Goal: Task Accomplishment & Management: Use online tool/utility

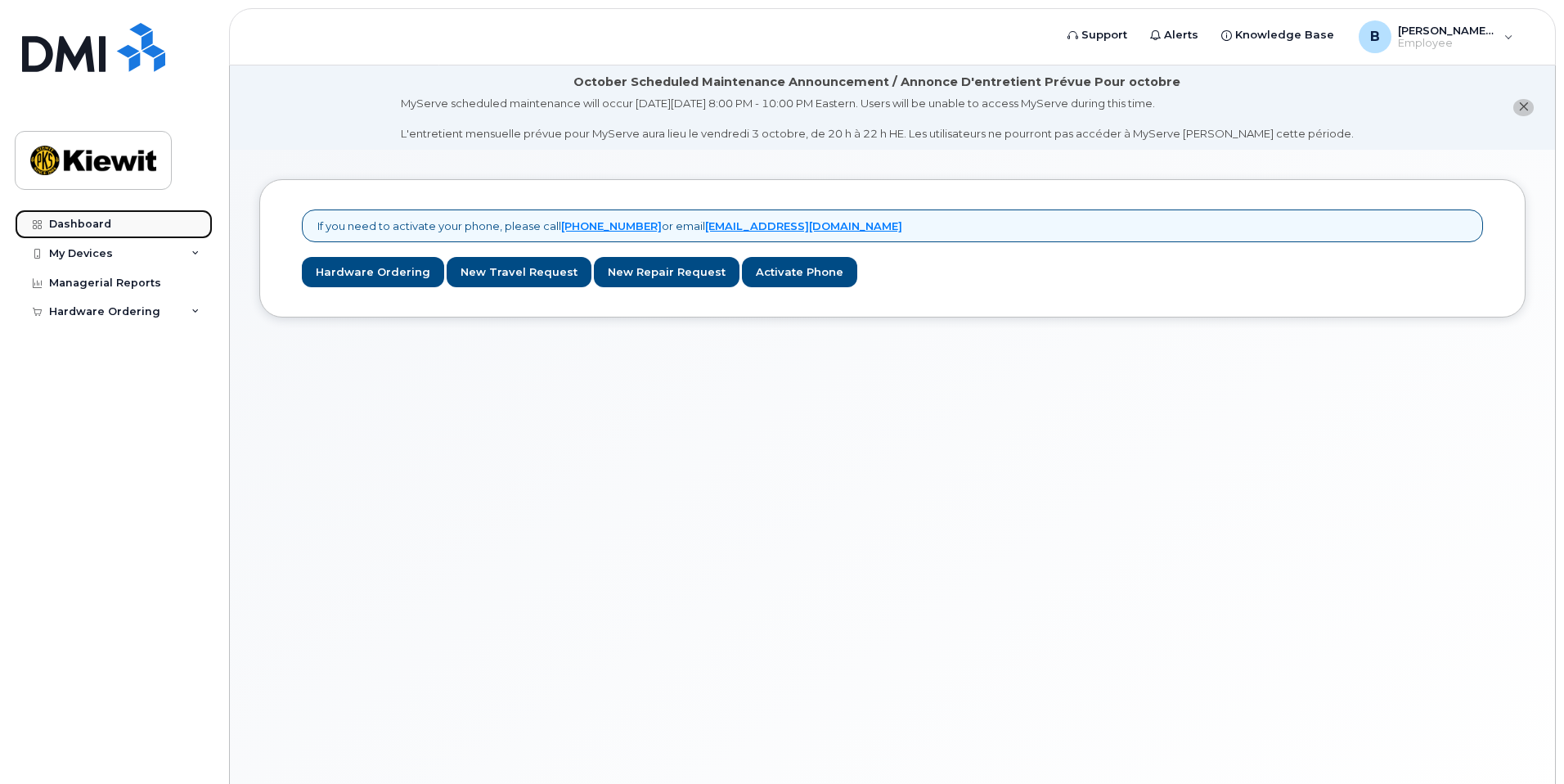
click at [146, 232] on link "Dashboard" at bounding box center [114, 225] width 198 height 30
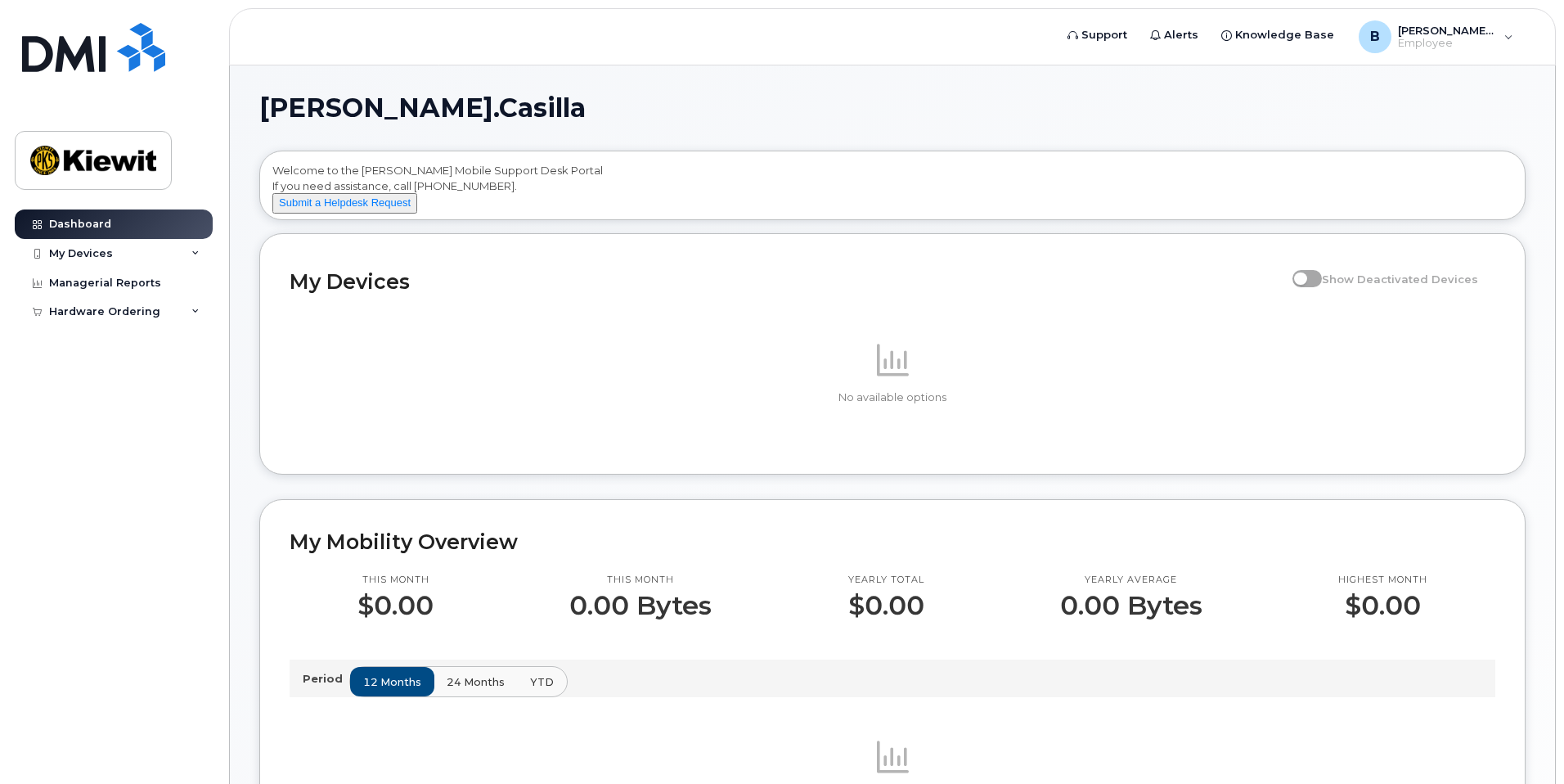
drag, startPoint x: 396, startPoint y: 139, endPoint x: 372, endPoint y: 172, distance: 40.8
click at [396, 139] on div "[PERSON_NAME].Casilla Welcome to the [PERSON_NAME] Mobile Support Desk Portal I…" at bounding box center [893, 741] width 1267 height 1294
click at [140, 263] on div "My Devices" at bounding box center [114, 253] width 198 height 30
click at [148, 334] on div "Hardware Ordering" at bounding box center [114, 343] width 198 height 30
click at [105, 399] on div "New Order" at bounding box center [87, 403] width 62 height 15
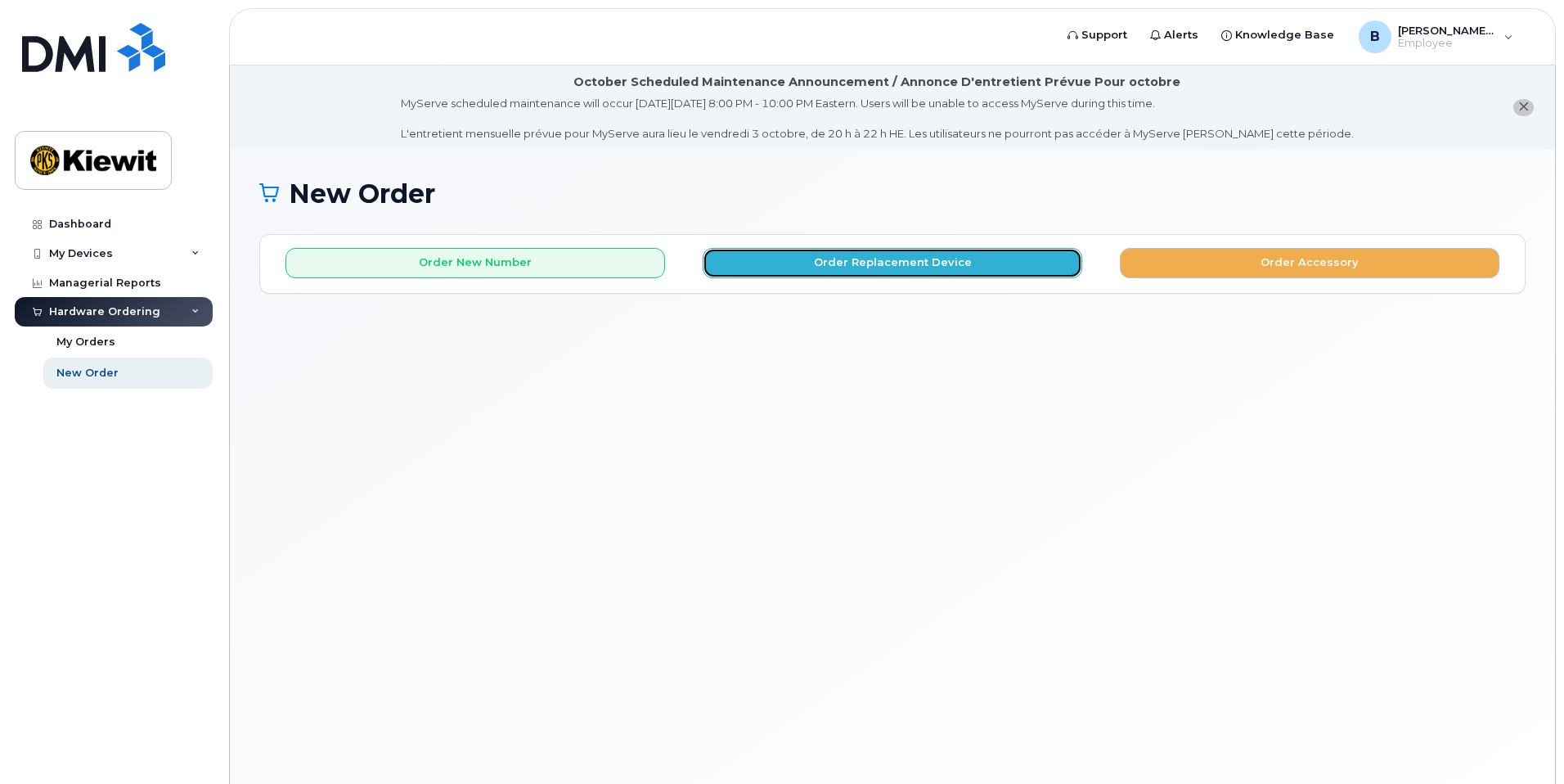
click at [1003, 261] on button "Order Replacement Device" at bounding box center [892, 263] width 380 height 31
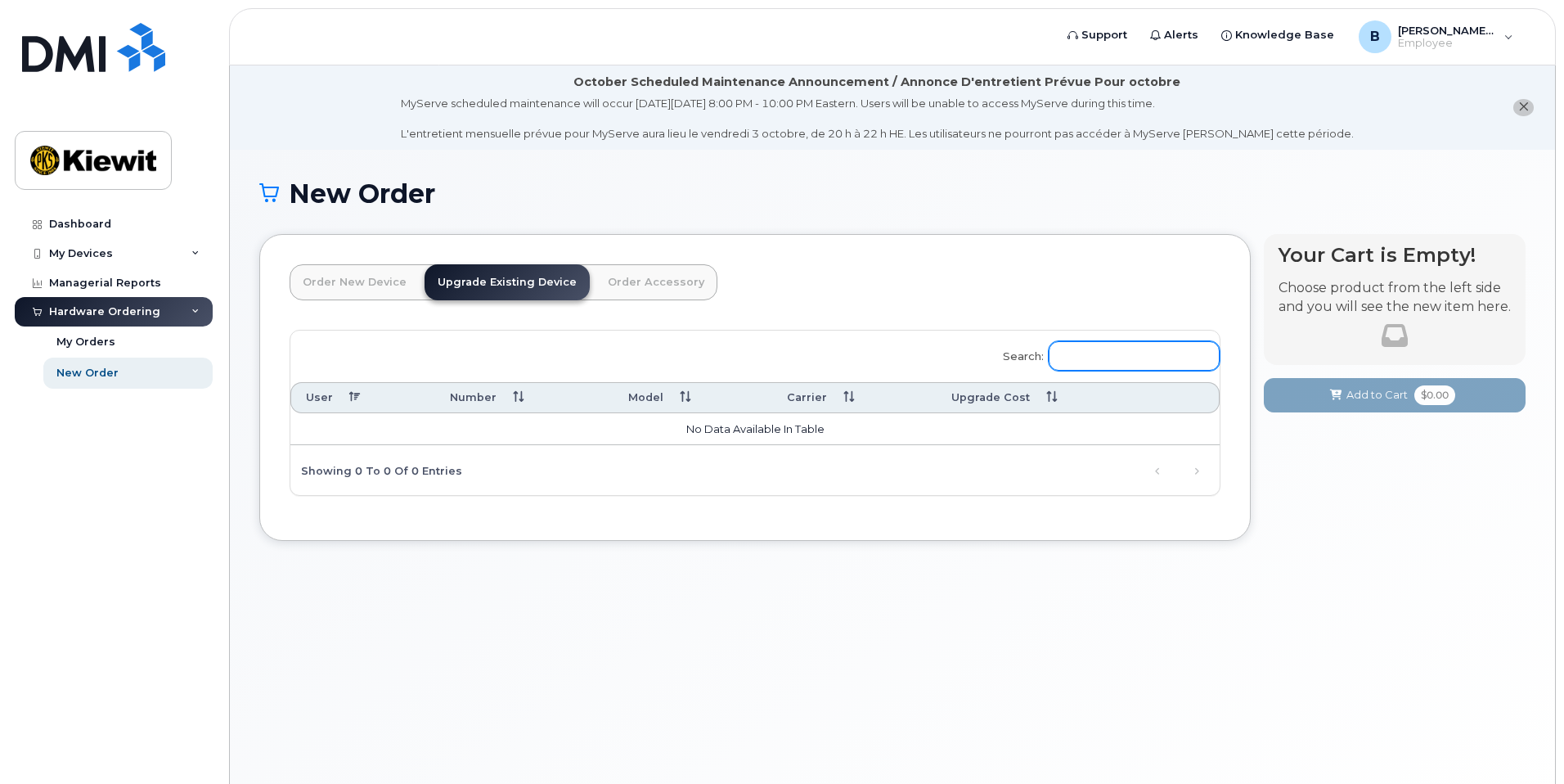
click at [1089, 346] on input "Search:" at bounding box center [1134, 356] width 171 height 30
click at [1092, 354] on input "Search:" at bounding box center [1134, 356] width 171 height 30
click at [349, 286] on link "Order New Device" at bounding box center [354, 282] width 130 height 36
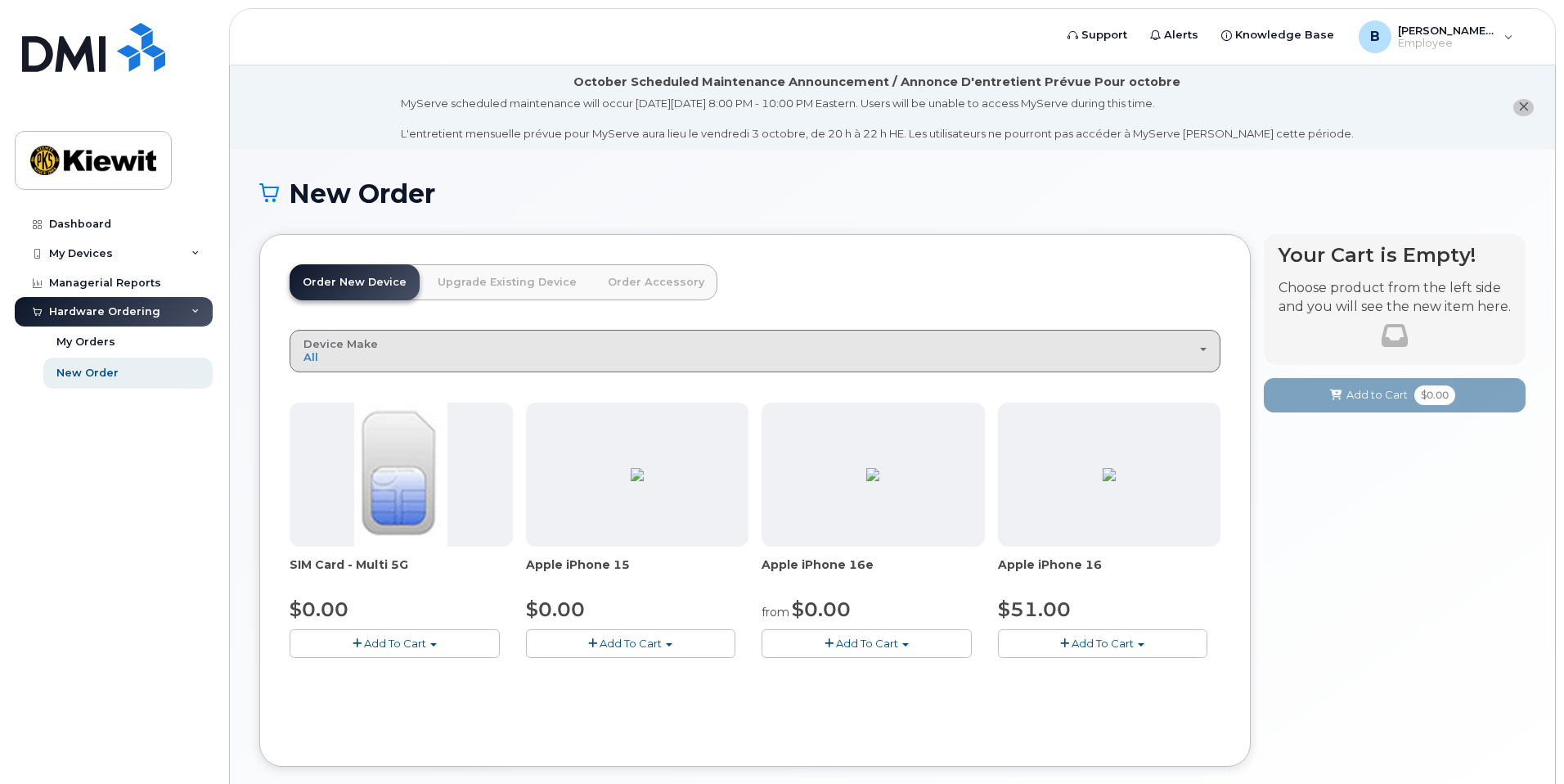
drag, startPoint x: 603, startPoint y: 355, endPoint x: 879, endPoint y: 304, distance: 280.7
click at [878, 304] on div "Order New Device Upgrade Existing Device Order Accessory Order new device and n…" at bounding box center [755, 501] width 991 height 533
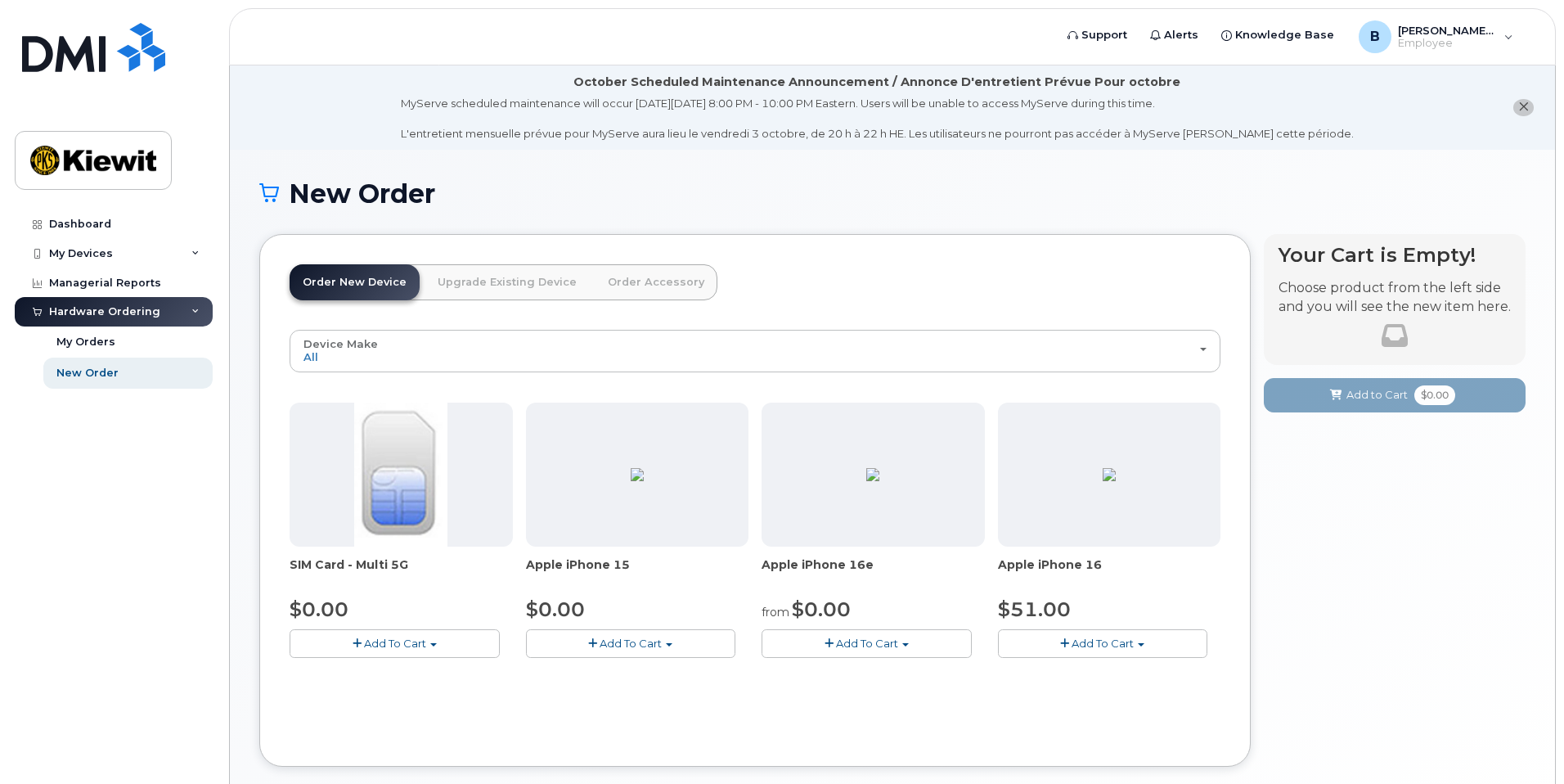
click at [990, 287] on header "Order New Device Upgrade Existing Device Order Accessory Order new device and n…" at bounding box center [754, 296] width 931 height 66
click at [135, 279] on div "Managerial Reports" at bounding box center [105, 282] width 112 height 13
click at [101, 253] on div "My Devices" at bounding box center [81, 253] width 64 height 13
